Goal: Transaction & Acquisition: Book appointment/travel/reservation

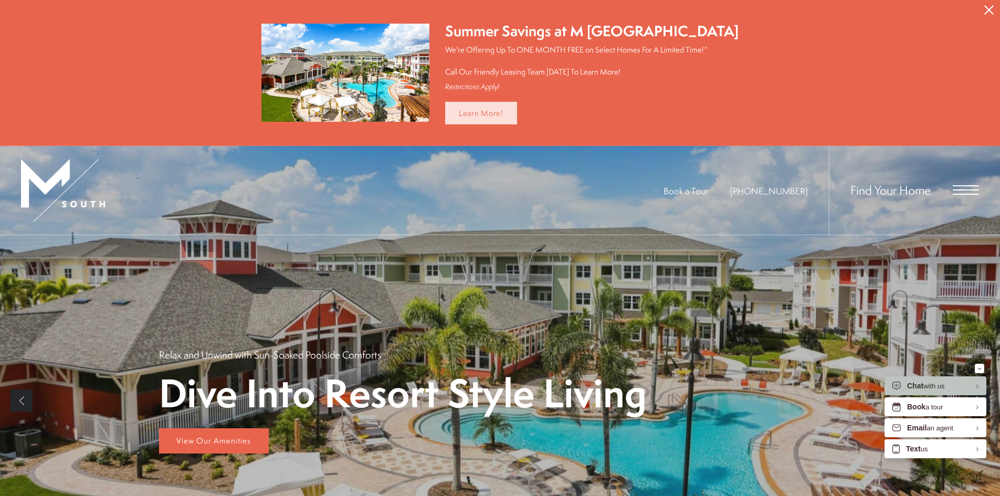
click at [501, 118] on link "Learn More!" at bounding box center [481, 113] width 72 height 23
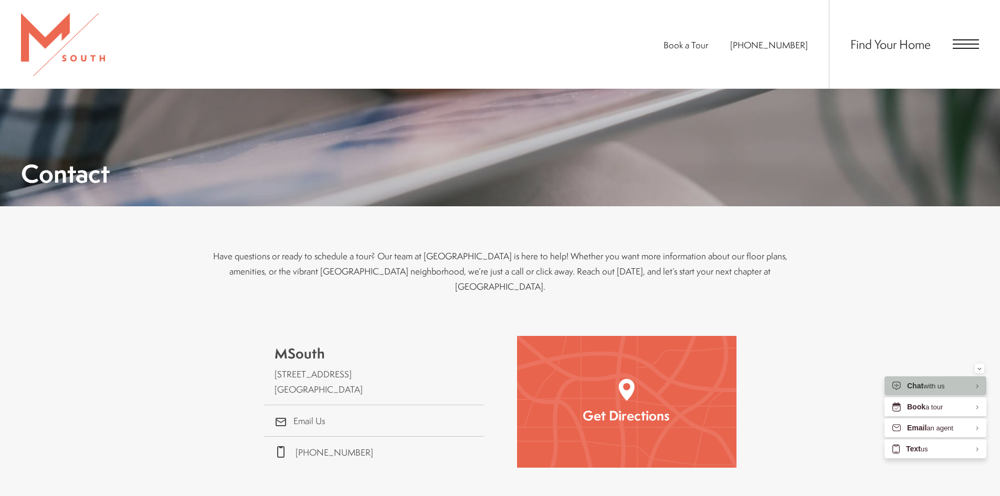
scroll to position [105, 0]
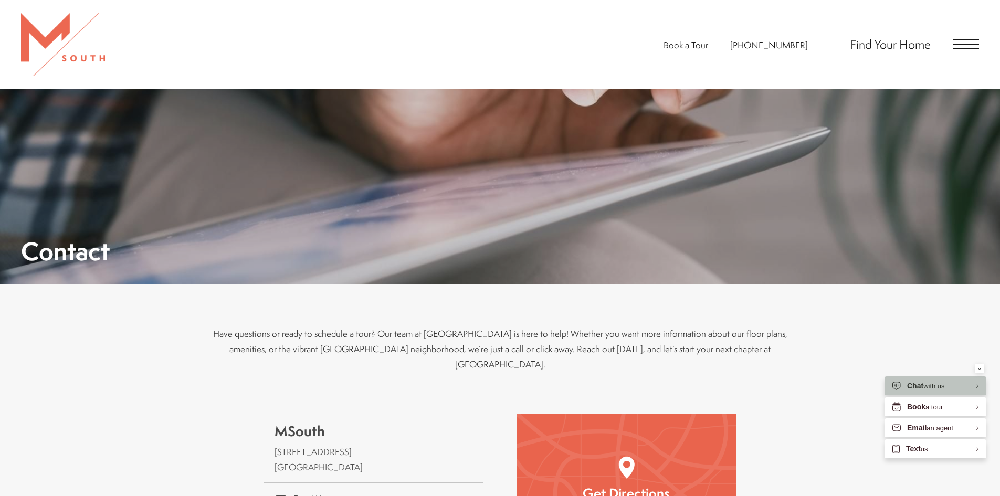
click at [979, 41] on div "Book a Tour [PHONE_NUMBER] Find Your Home" at bounding box center [500, 44] width 1000 height 89
click at [972, 46] on span "Open Menu" at bounding box center [966, 43] width 26 height 9
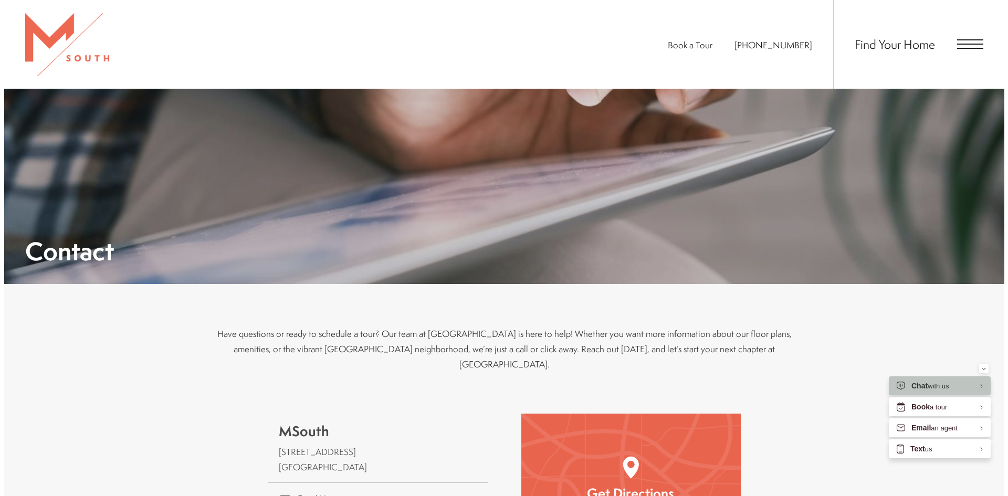
scroll to position [0, 0]
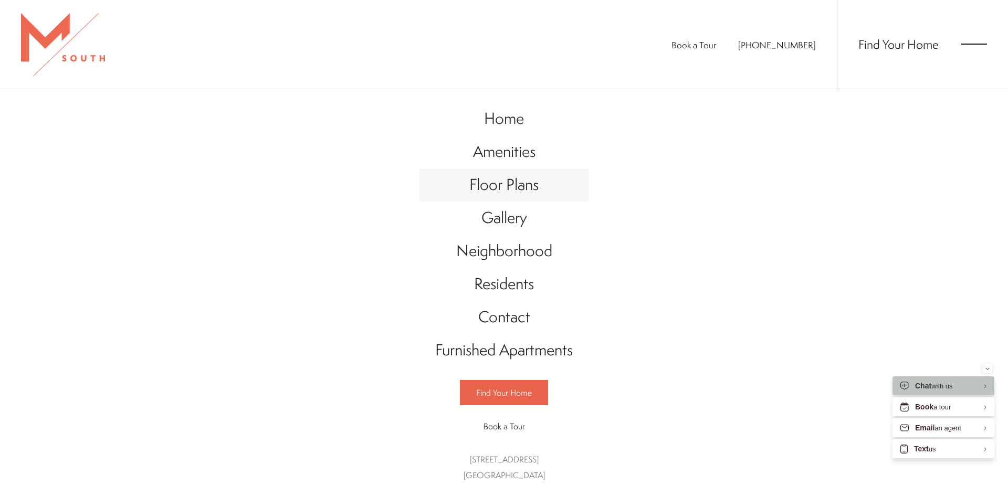
click at [509, 193] on span "Floor Plans" at bounding box center [503, 185] width 69 height 22
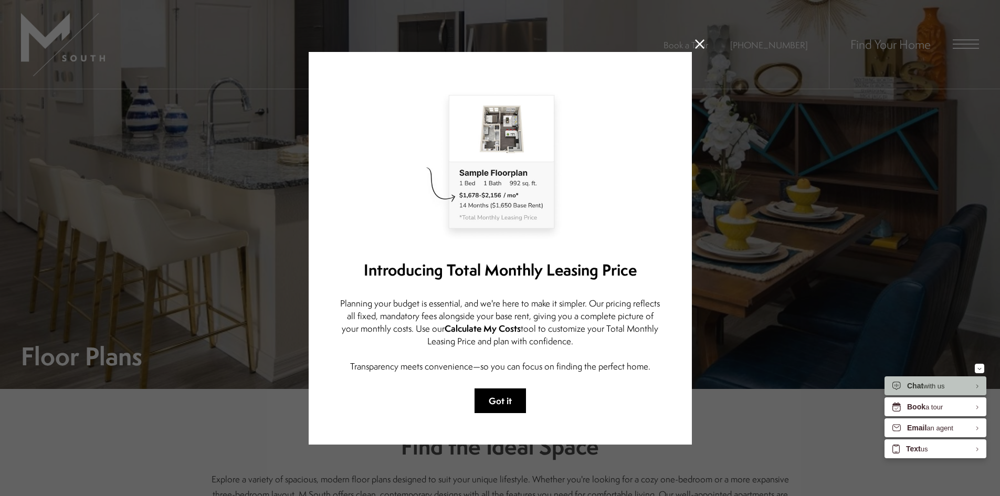
click at [507, 398] on button "Got it" at bounding box center [500, 400] width 51 height 25
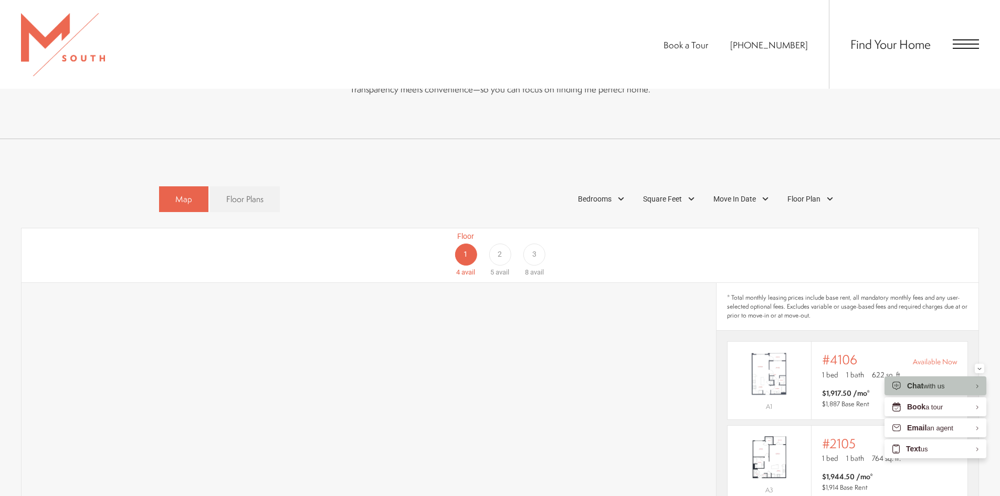
scroll to position [577, 0]
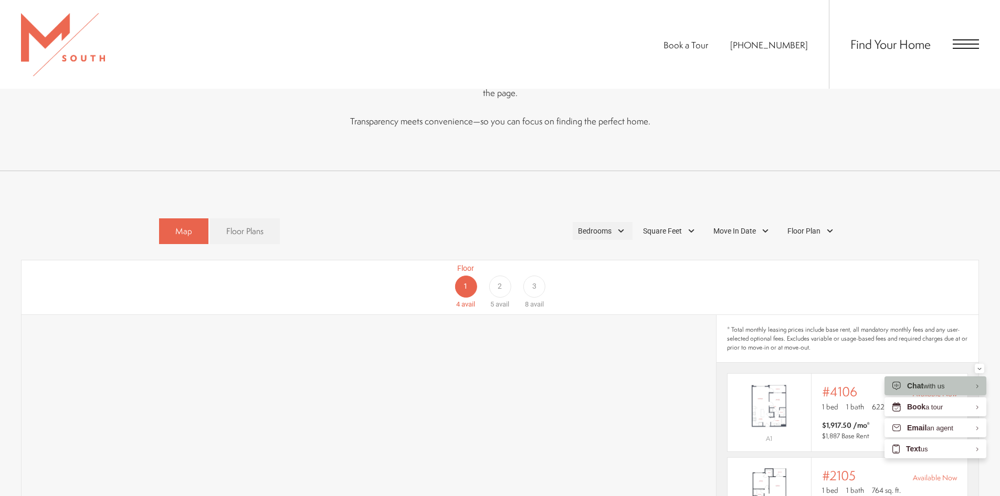
click at [616, 222] on div "Bedrooms" at bounding box center [603, 231] width 60 height 18
click at [602, 255] on span "1 Bedroom" at bounding box center [582, 261] width 52 height 12
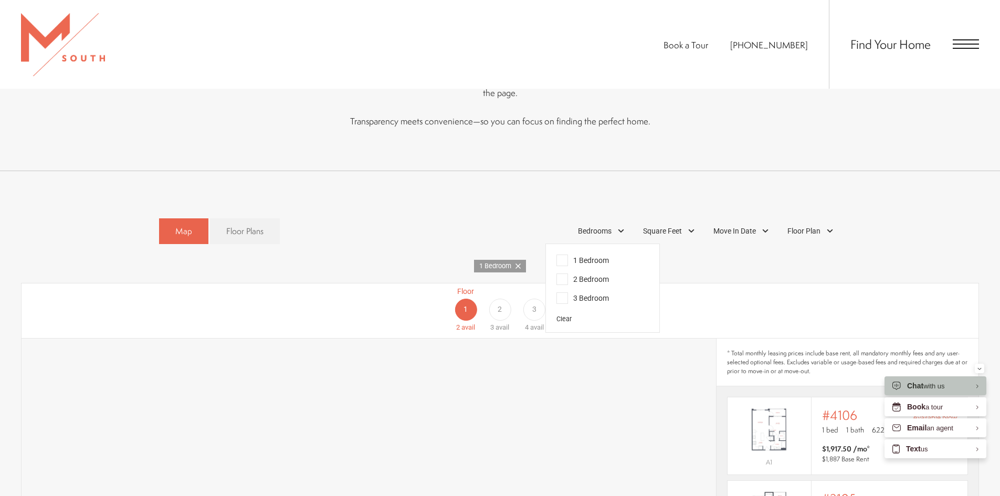
click at [570, 274] on span "2 Bedroom" at bounding box center [582, 280] width 52 height 12
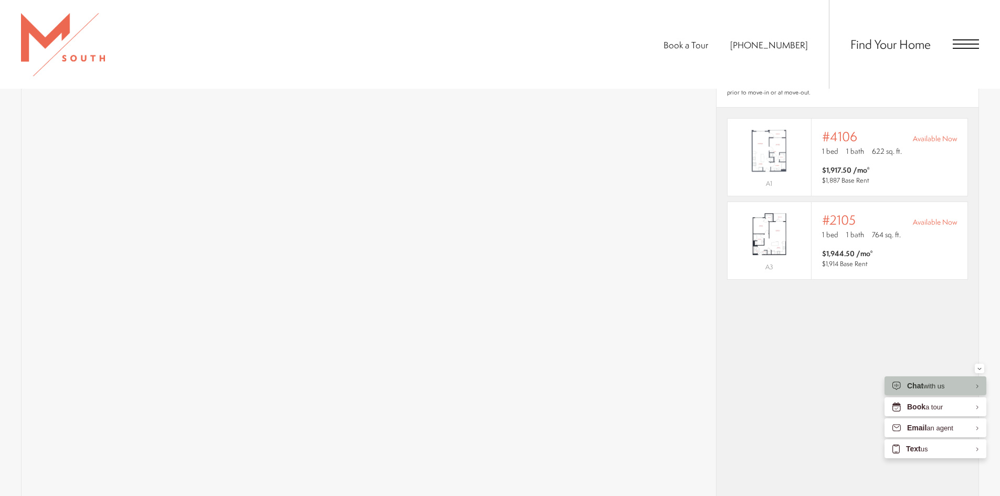
scroll to position [735, 0]
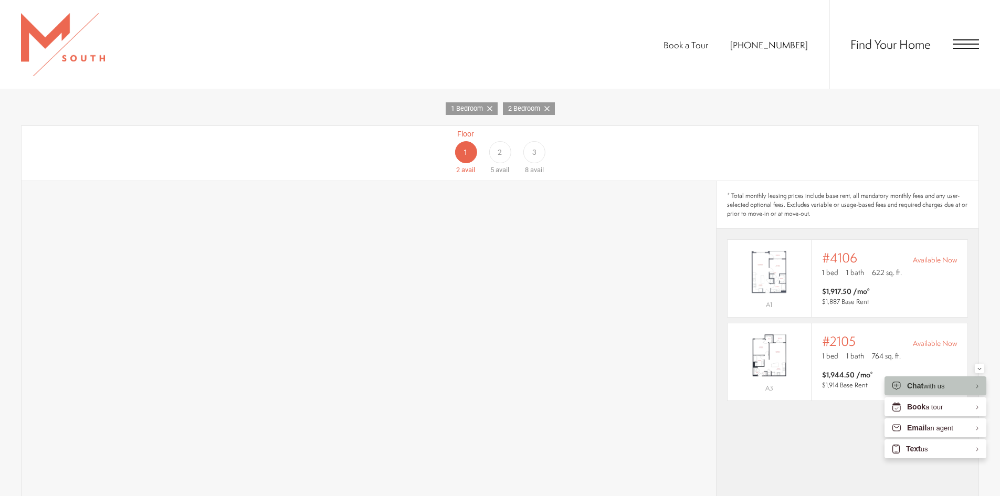
click at [490, 106] on icon at bounding box center [489, 108] width 5 height 5
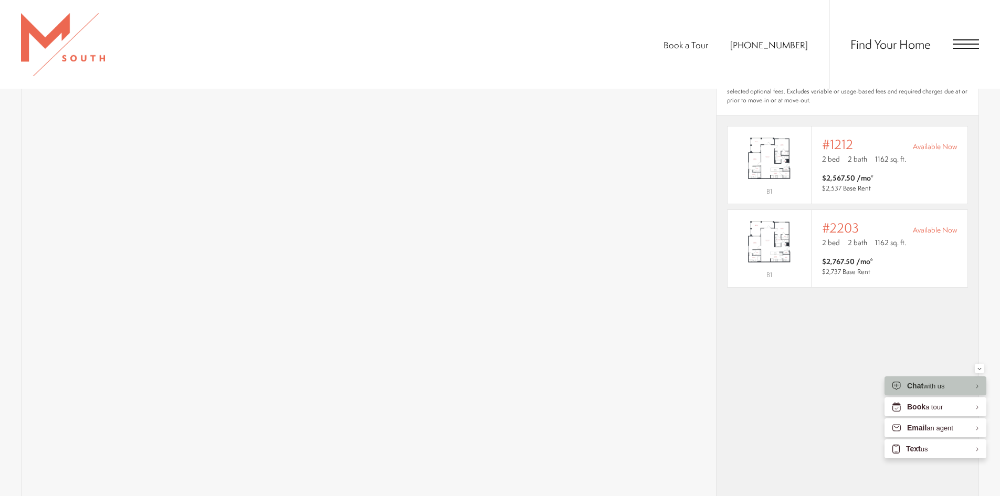
scroll to position [840, 0]
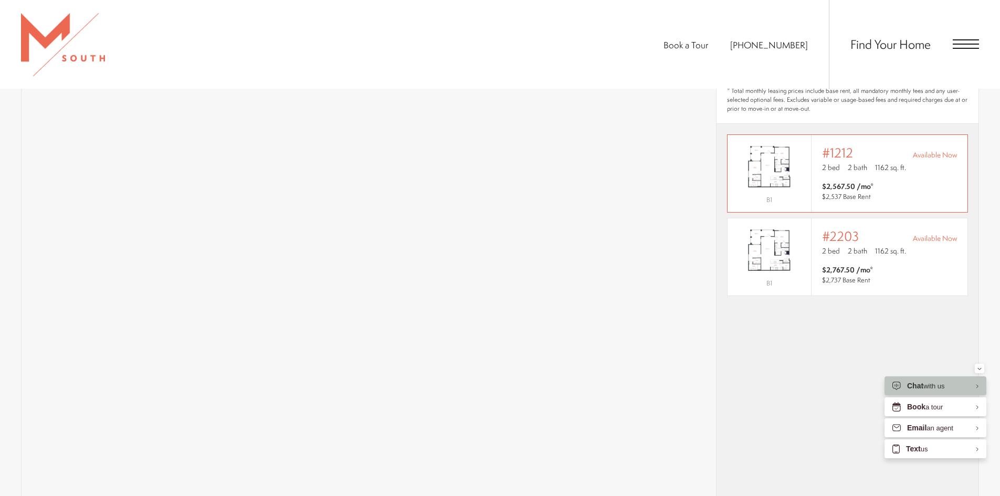
click at [909, 181] on span "$2,567.50 /mo* $2,537 Base Rent" at bounding box center [889, 191] width 135 height 21
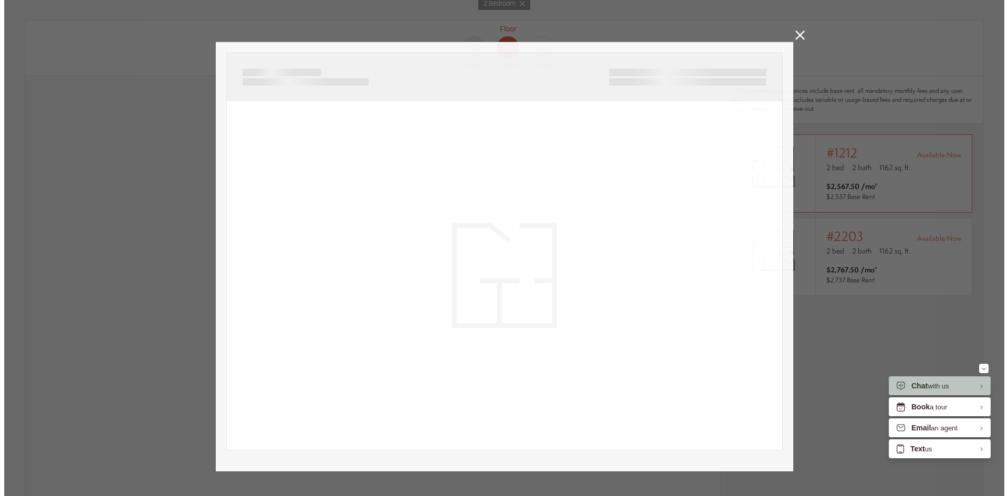
scroll to position [0, 0]
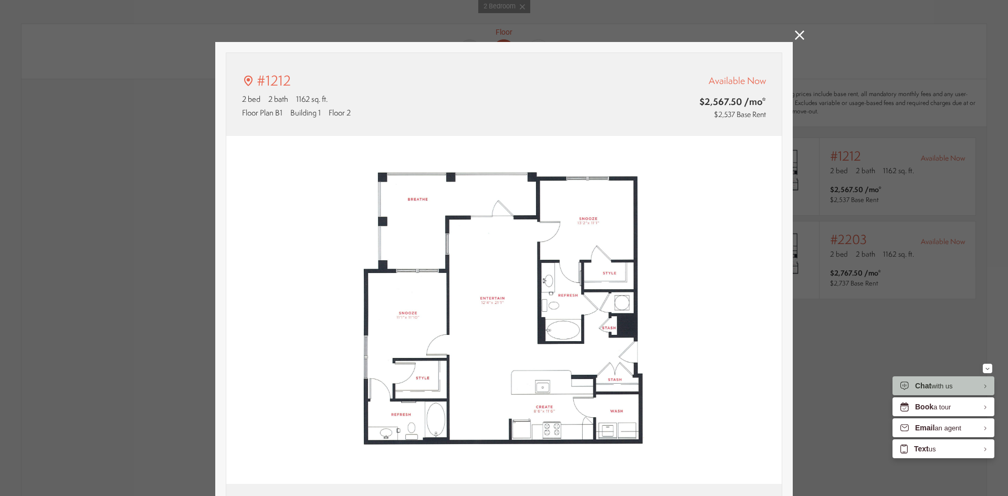
type input "**********"
click at [798, 31] on icon at bounding box center [799, 34] width 9 height 9
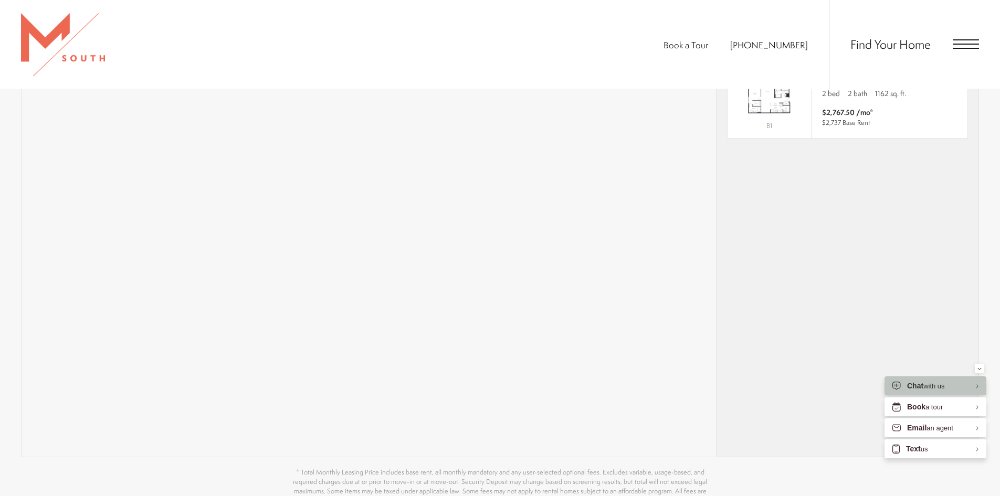
scroll to position [682, 0]
